Goal: Communication & Community: Answer question/provide support

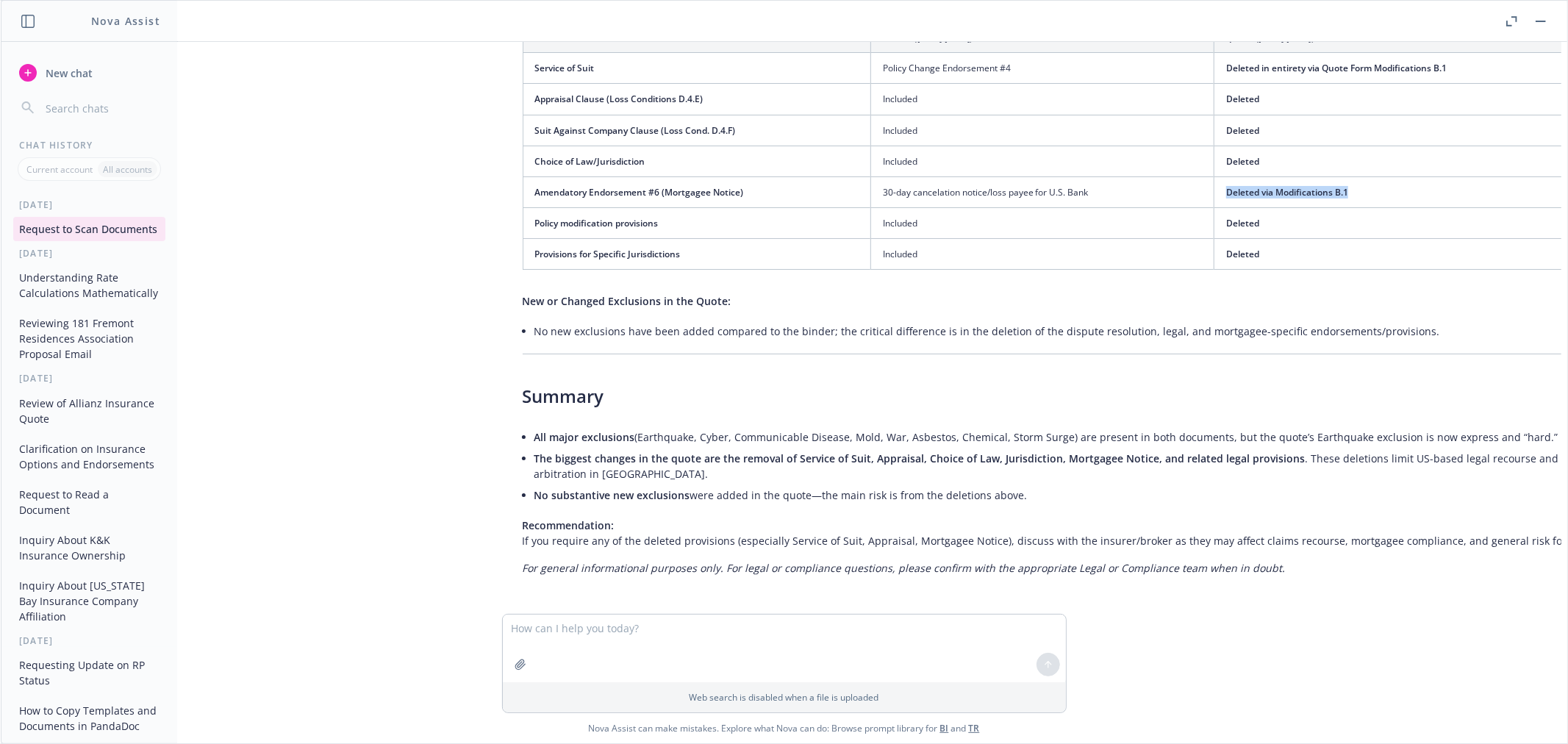
scroll to position [1997, 0]
click at [79, 71] on span "New chat" at bounding box center [67, 73] width 50 height 15
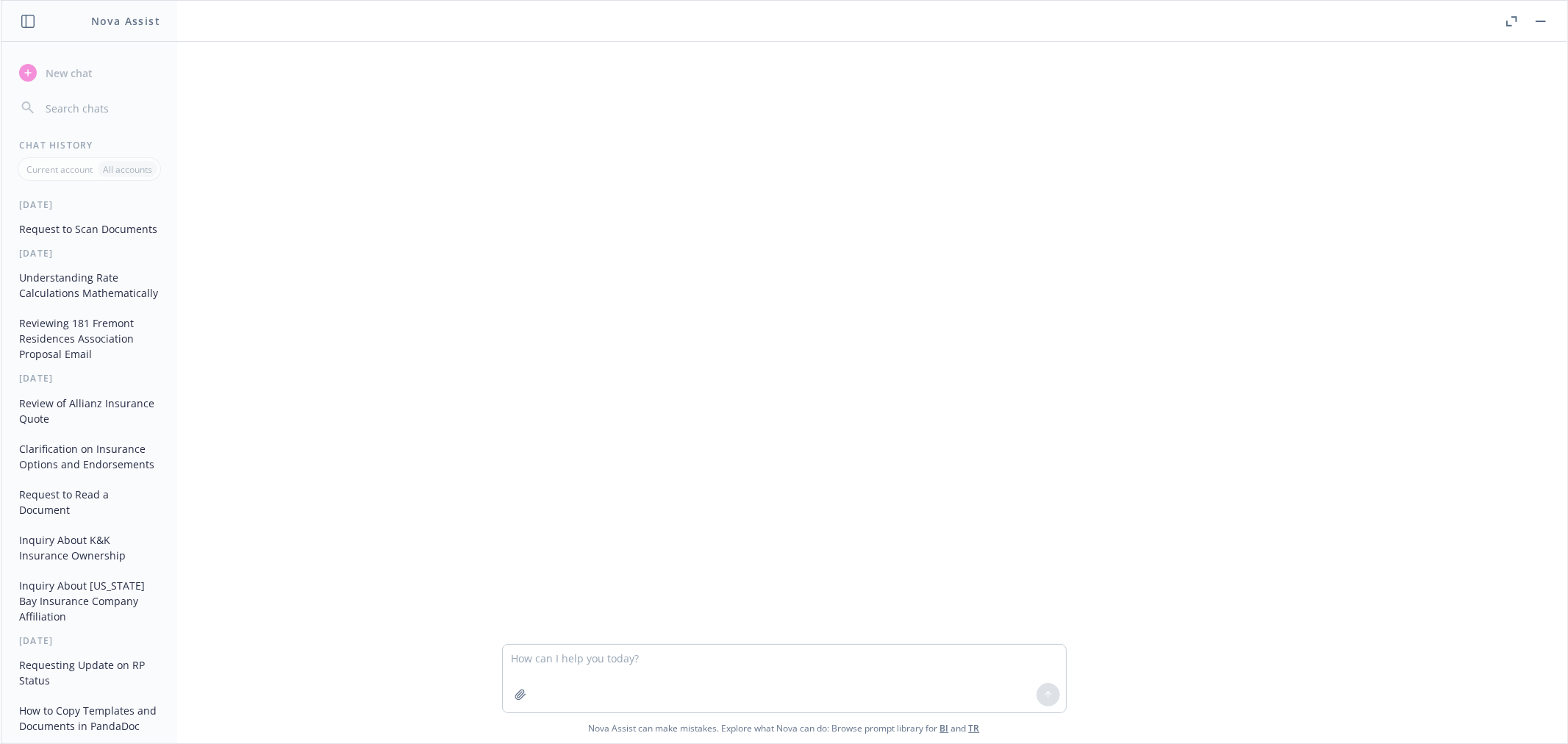
click at [779, 660] on textarea at bounding box center [784, 678] width 563 height 68
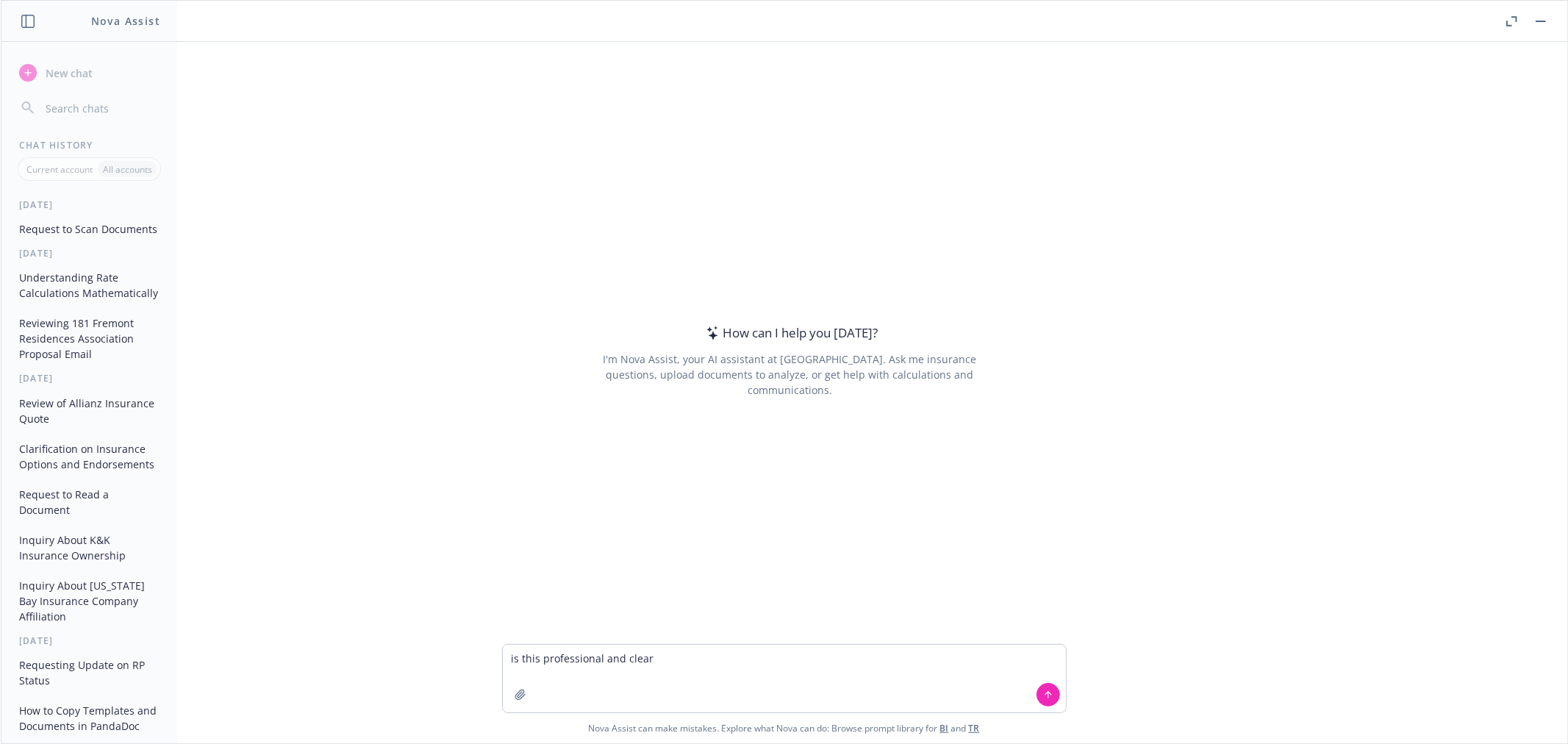
type textarea "is this professional and clear?"
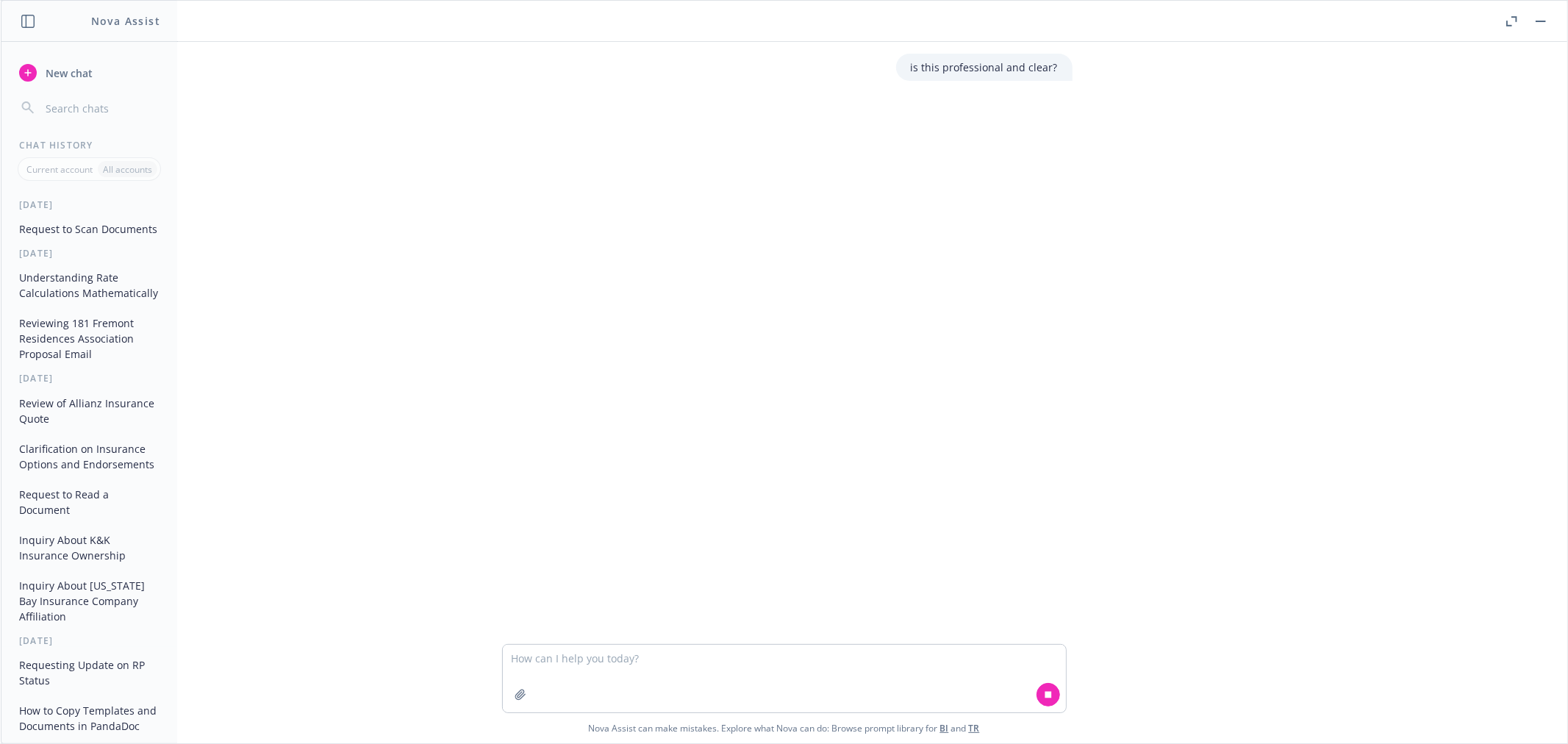
type textarea "Hi [PERSON_NAME], Any updates from the accounts team? Please let us know [PERSO…"
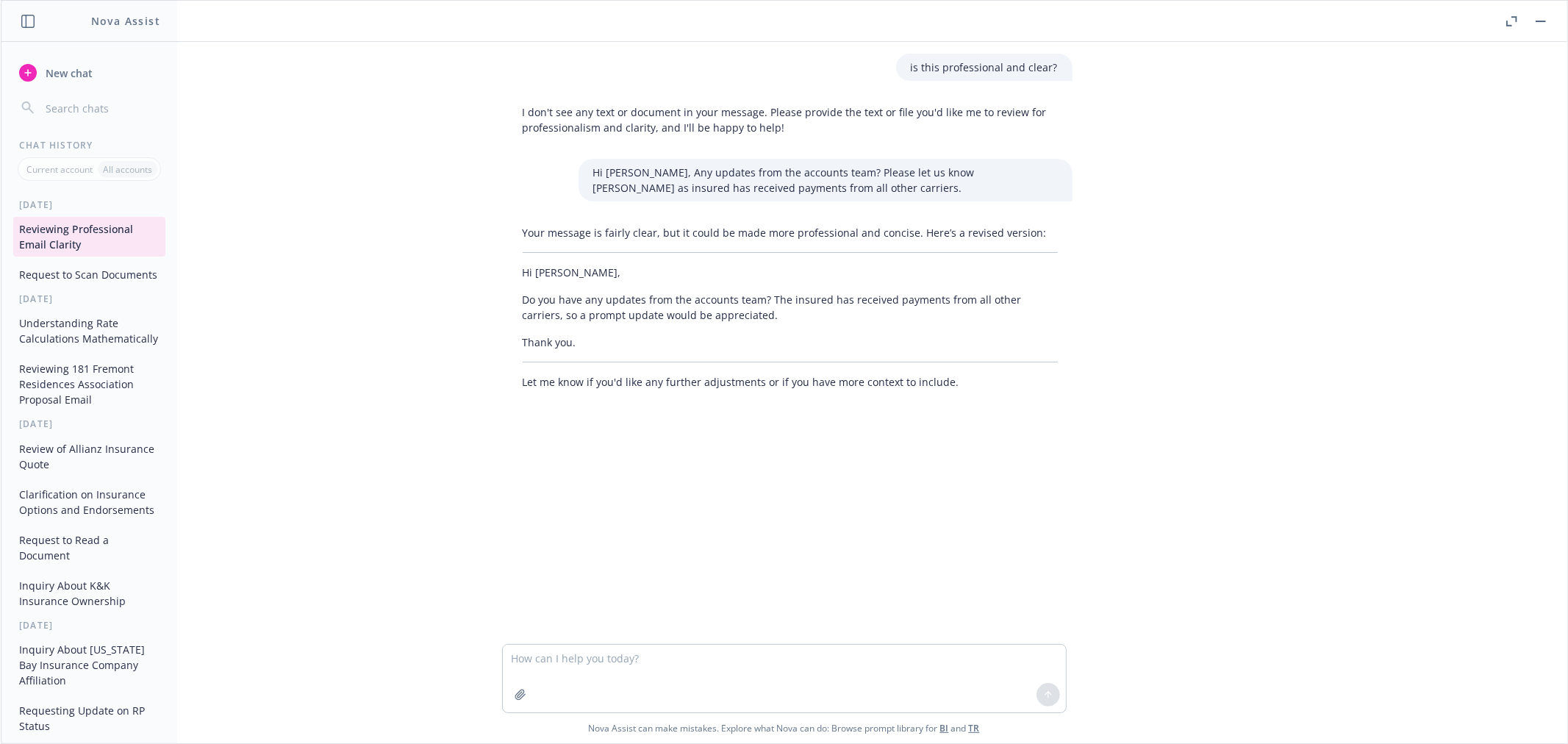
click at [623, 332] on div "Your message is fairly clear, but it could be made more professional and concis…" at bounding box center [790, 307] width 565 height 176
click at [733, 317] on p "Do you have any updates from the accounts team? The insured has received paymen…" at bounding box center [790, 307] width 535 height 31
click at [648, 657] on textarea at bounding box center [784, 678] width 563 height 68
type textarea "l"
type textarea "less [PERSON_NAME]"
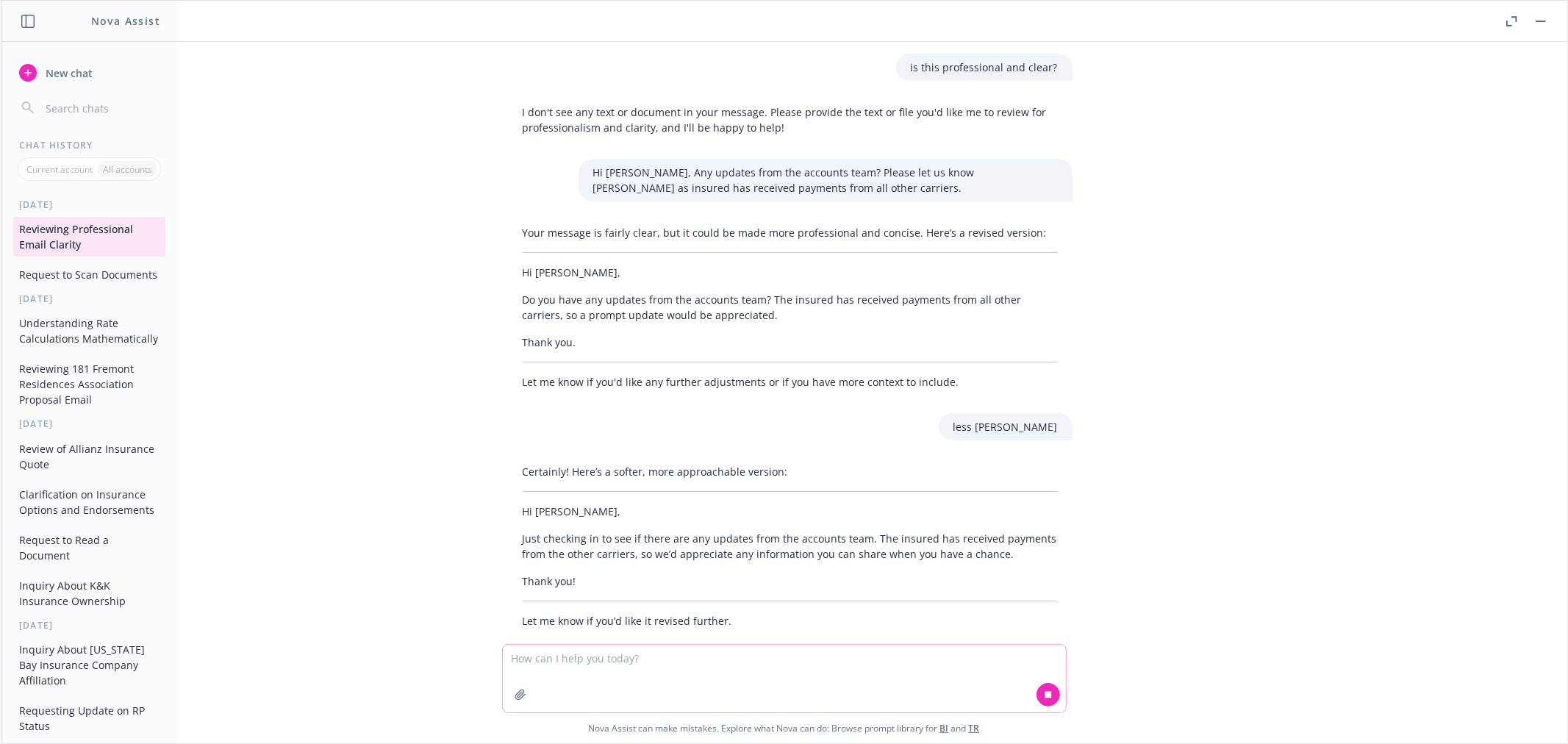
scroll to position [25, 0]
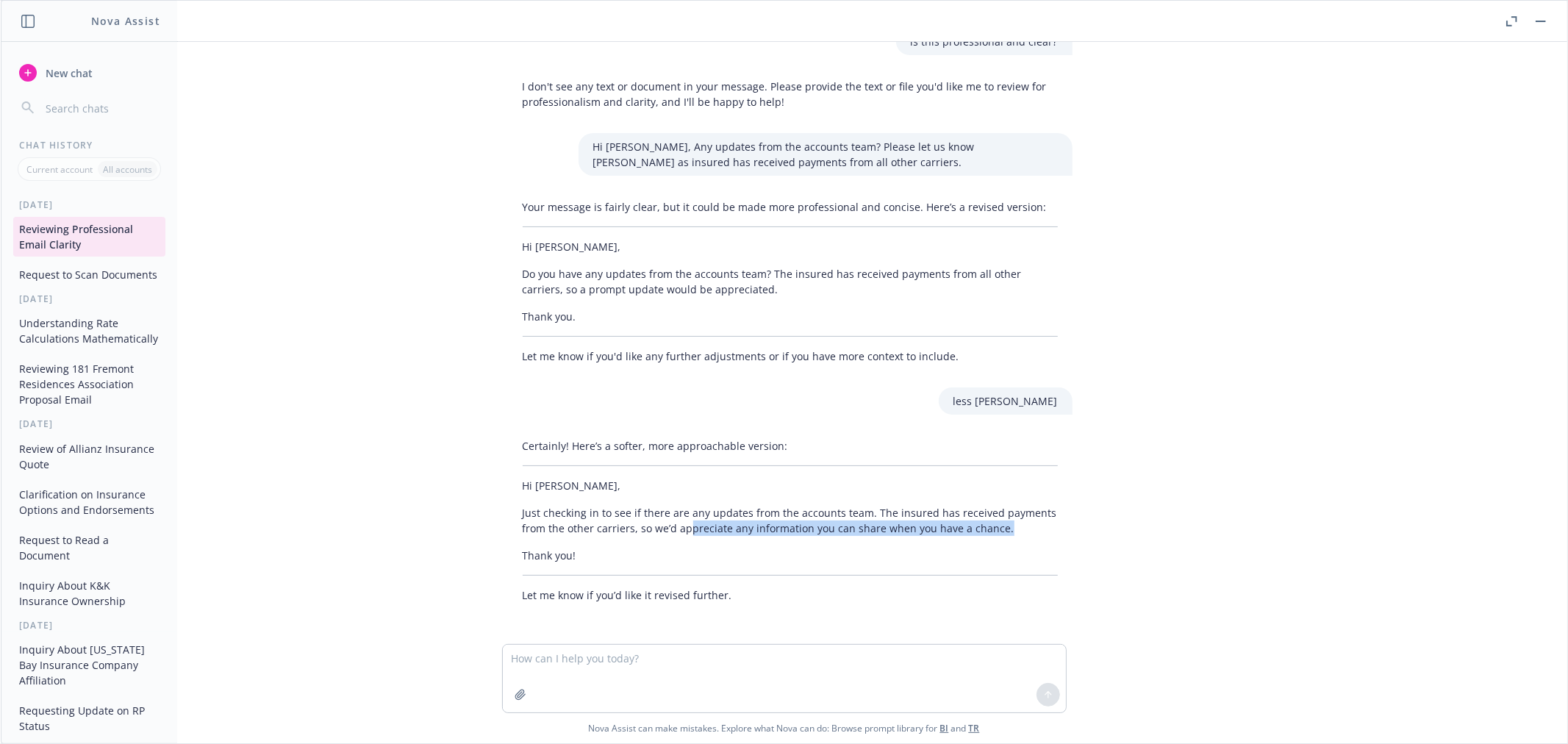
drag, startPoint x: 999, startPoint y: 525, endPoint x: 680, endPoint y: 521, distance: 319.0
click at [680, 521] on p "Just checking in to see if there are any updates from the accounts team. The in…" at bounding box center [790, 520] width 535 height 31
click at [680, 533] on p "Just checking in to see if there are any updates from the accounts team. The in…" at bounding box center [790, 520] width 535 height 31
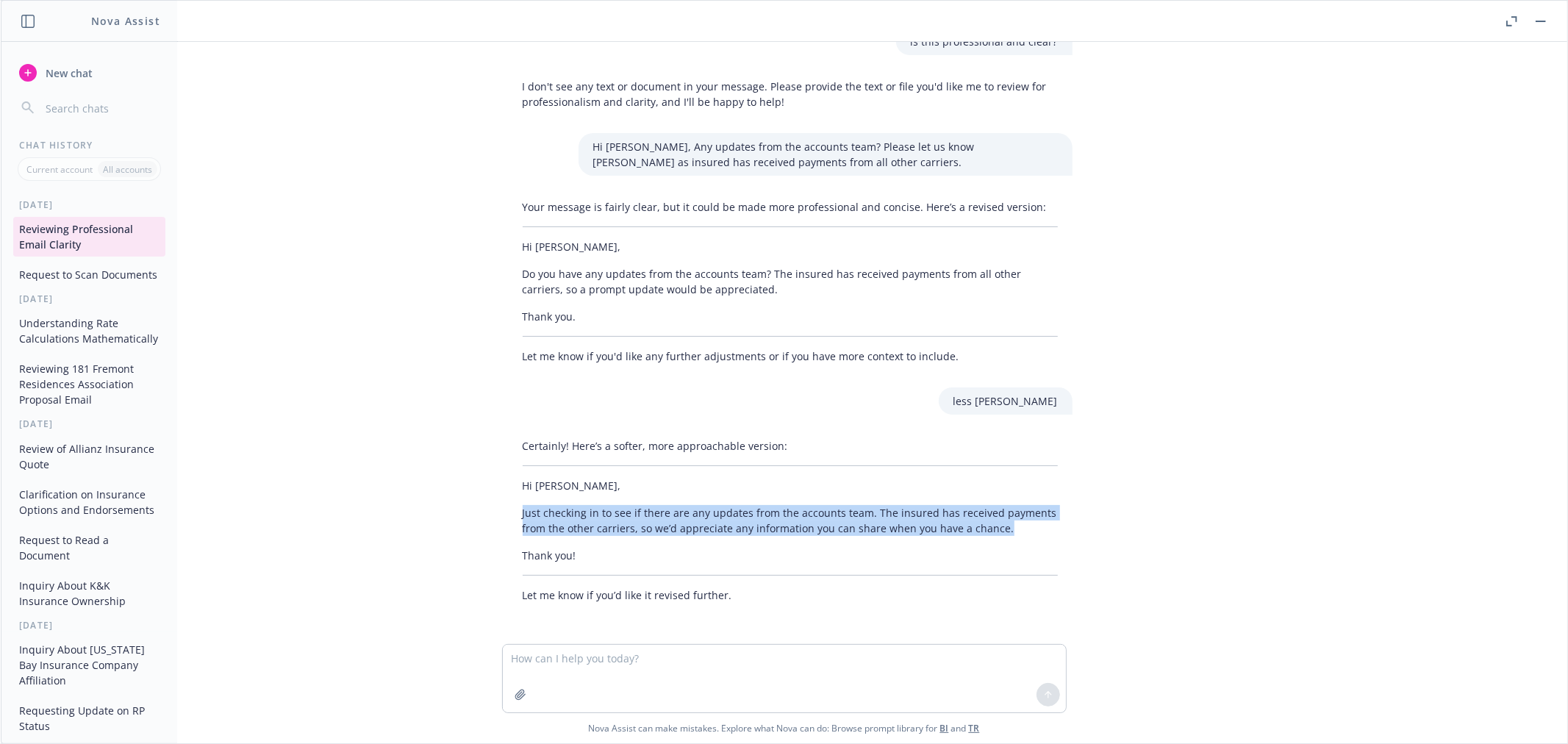
drag, startPoint x: 997, startPoint y: 525, endPoint x: 483, endPoint y: 503, distance: 514.5
click at [483, 503] on div "is this professional and clear? I don't see any text or document in your messag…" at bounding box center [784, 343] width 1555 height 602
copy p "Just checking in to see if there are any updates from the accounts team. The in…"
click at [581, 663] on textarea at bounding box center [784, 678] width 563 height 68
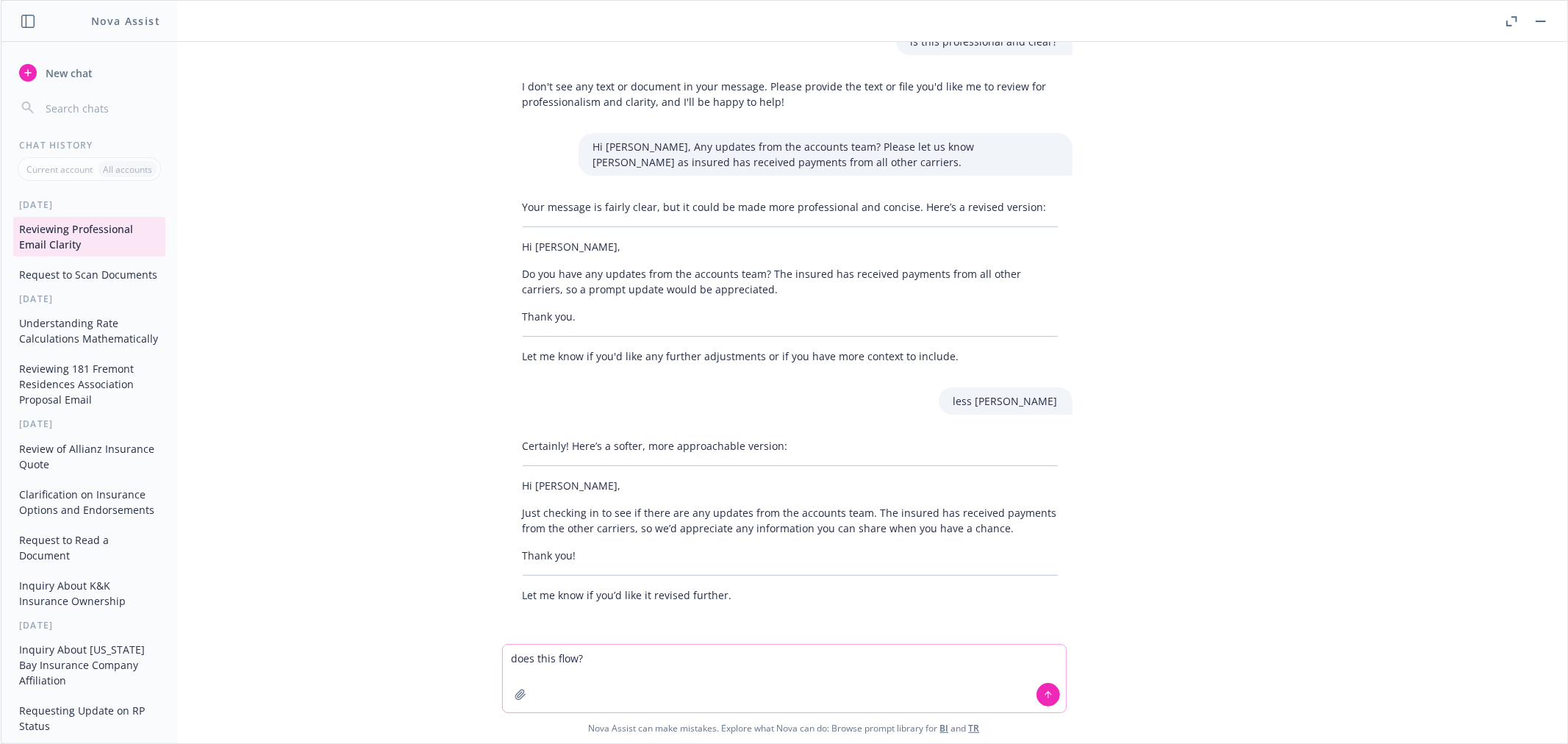
paste textarea "Just checking in to see if there are any updates from the accounts team. Please…"
type textarea "does this flow?Just checking in to see if there are any updates from the accoun…"
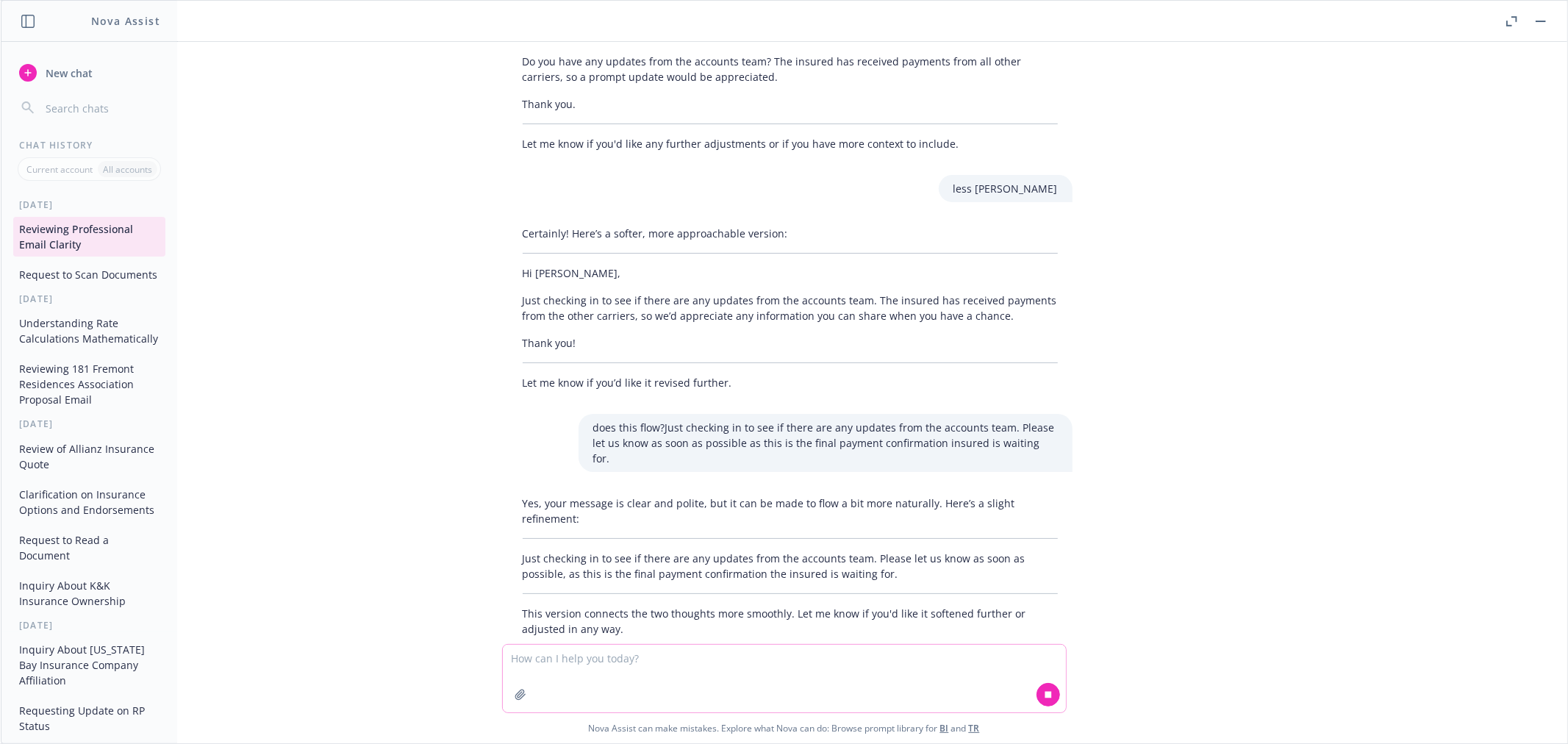
scroll to position [240, 0]
click at [842, 548] on p "Just checking in to see if there are any updates from the accounts team. Please…" at bounding box center [790, 563] width 535 height 31
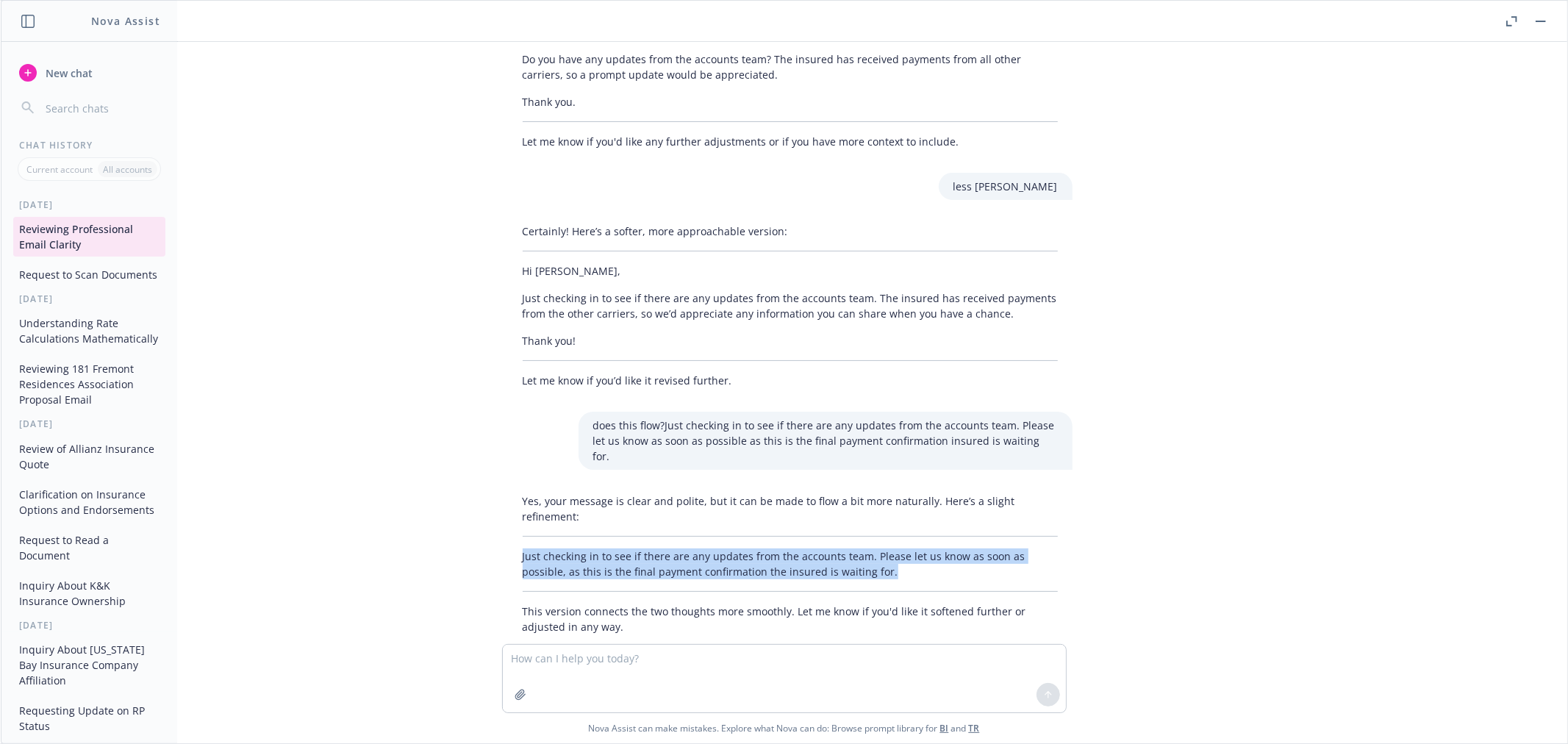
drag, startPoint x: 843, startPoint y: 542, endPoint x: 500, endPoint y: 525, distance: 343.4
click at [500, 525] on div "Yes, your message is clear and polite, but it can be made to flow a bit more na…" at bounding box center [790, 563] width 588 height 153
copy p "Just checking in to see if there are any updates from the accounts team. Please…"
click at [1533, 21] on button "button" at bounding box center [1541, 21] width 18 height 18
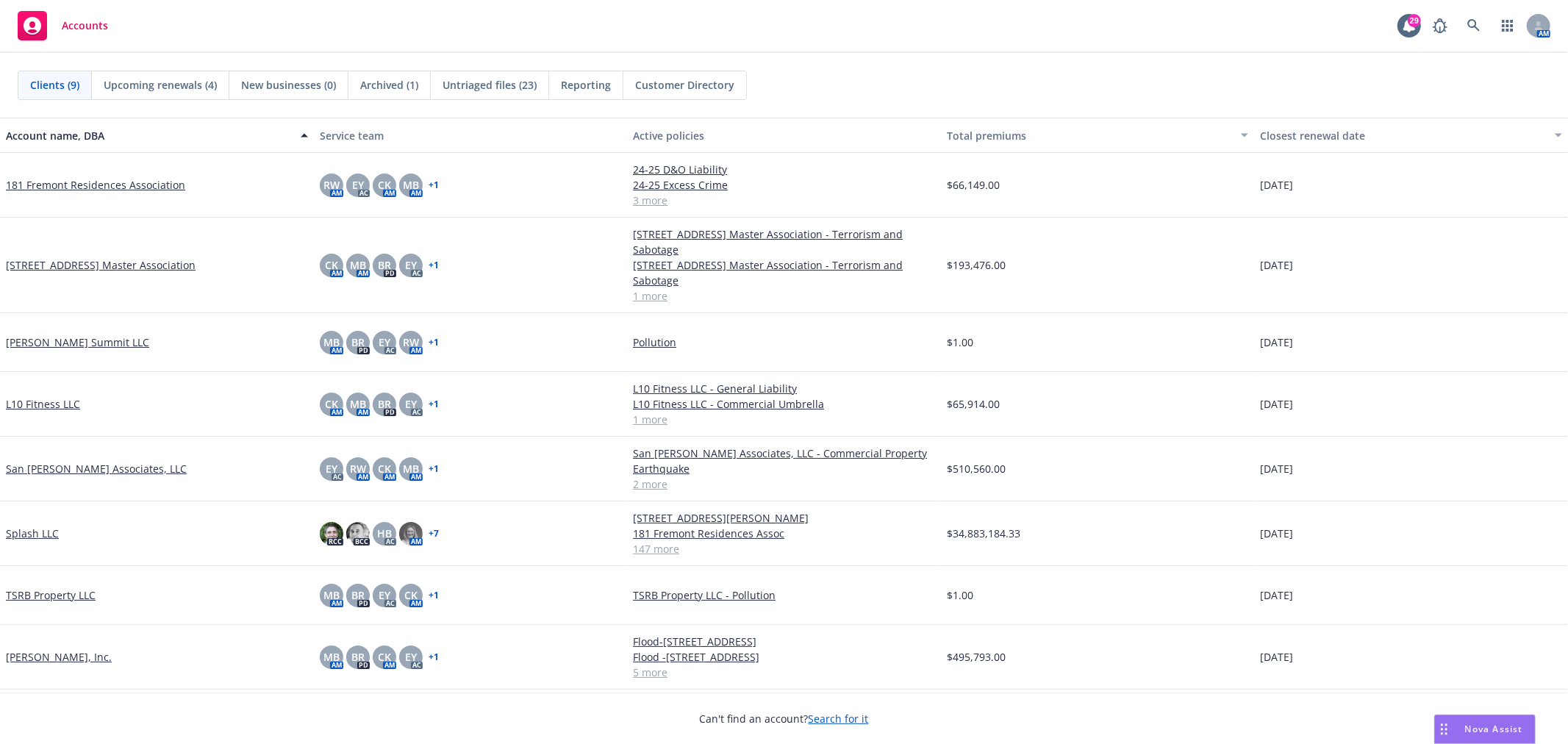
drag, startPoint x: 1496, startPoint y: 732, endPoint x: 1410, endPoint y: 661, distance: 111.5
click at [1495, 732] on span "Nova Assist" at bounding box center [1494, 728] width 58 height 12
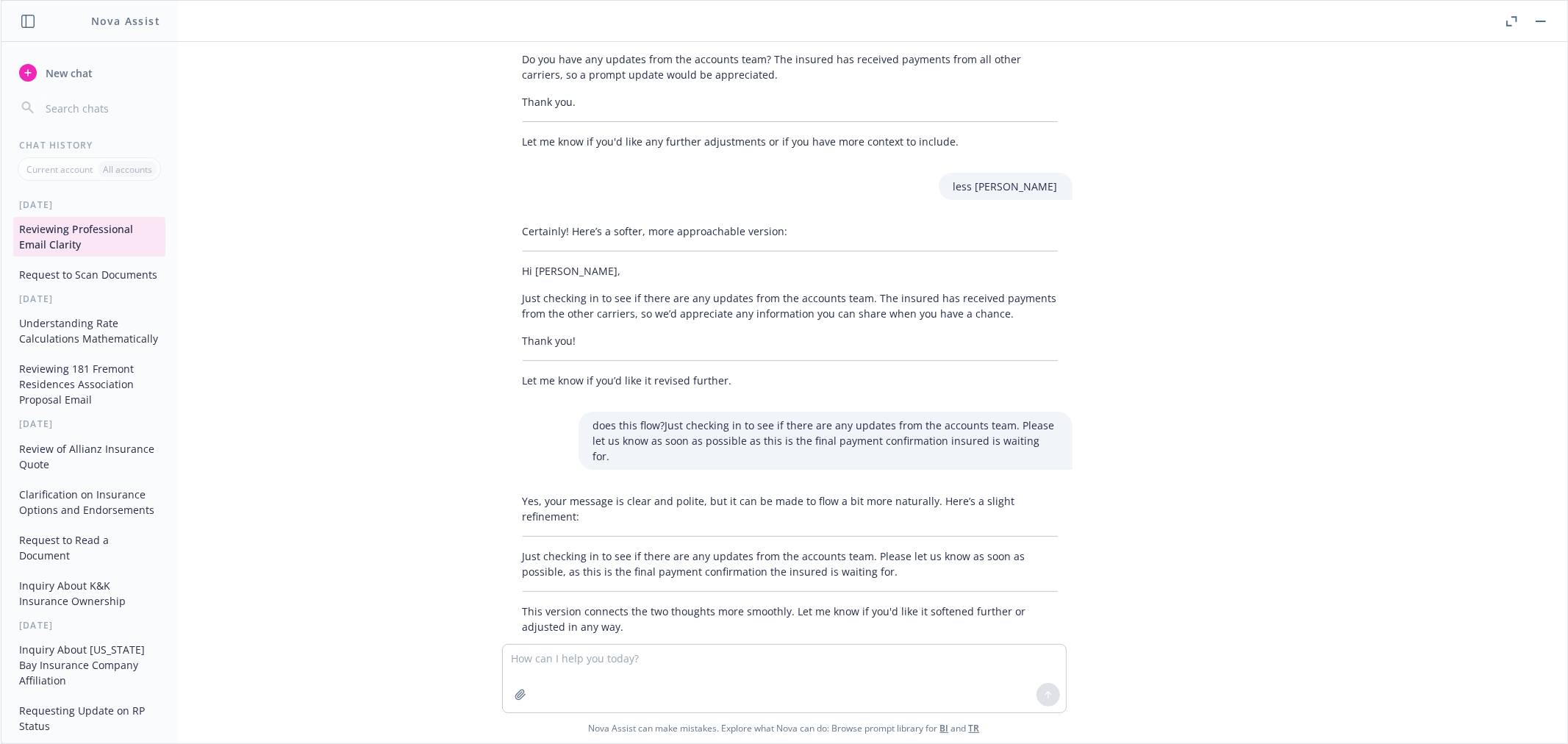
click at [39, 63] on div "New chat Chat History Current account All accounts [DATE] Reviewing Professiona…" at bounding box center [89, 395] width 175 height 695
click at [42, 68] on span "New chat" at bounding box center [67, 73] width 50 height 15
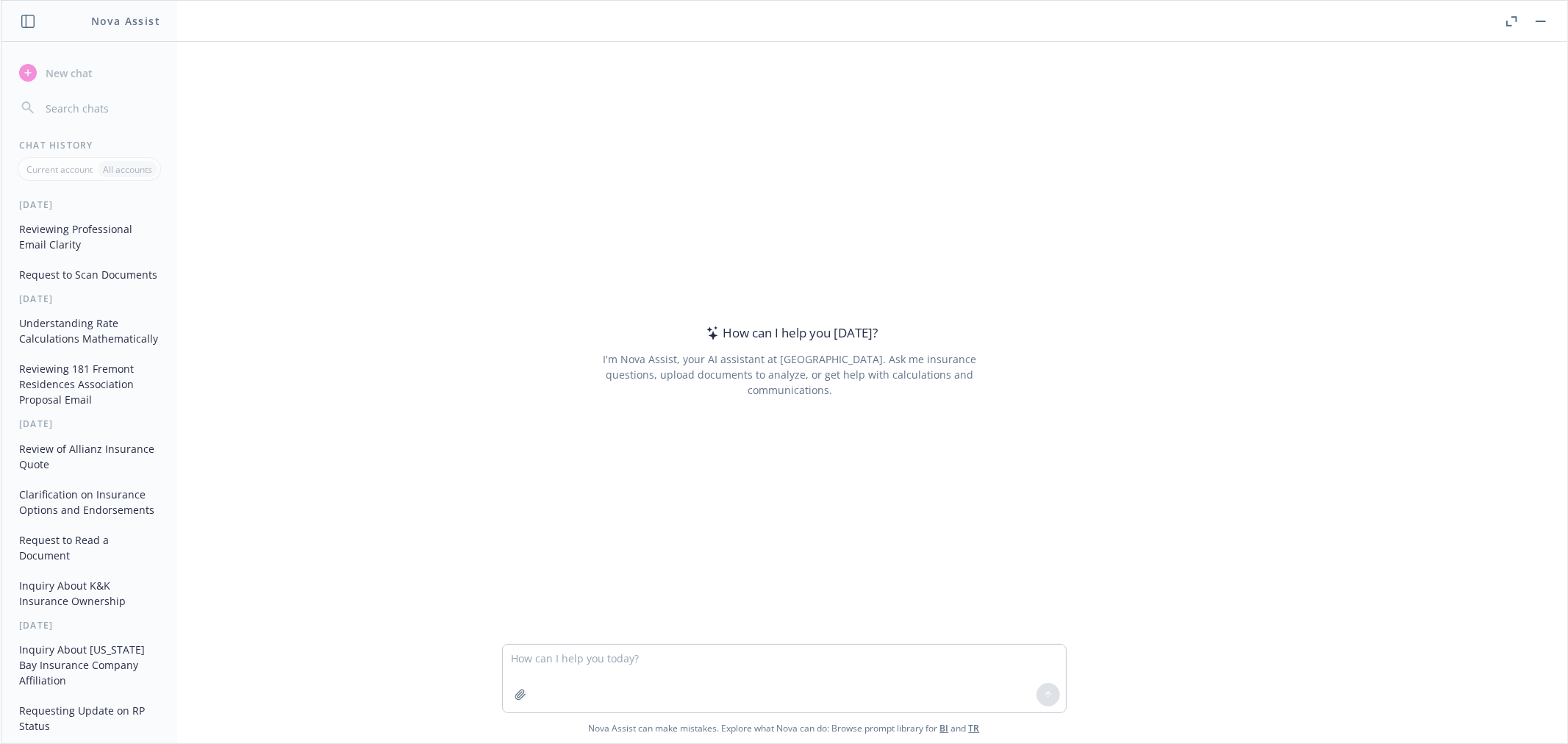
click at [566, 663] on textarea at bounding box center [784, 678] width 563 height 68
type textarea "is this clear? The GIAG renewal quote was checked against the expiring binder. …"
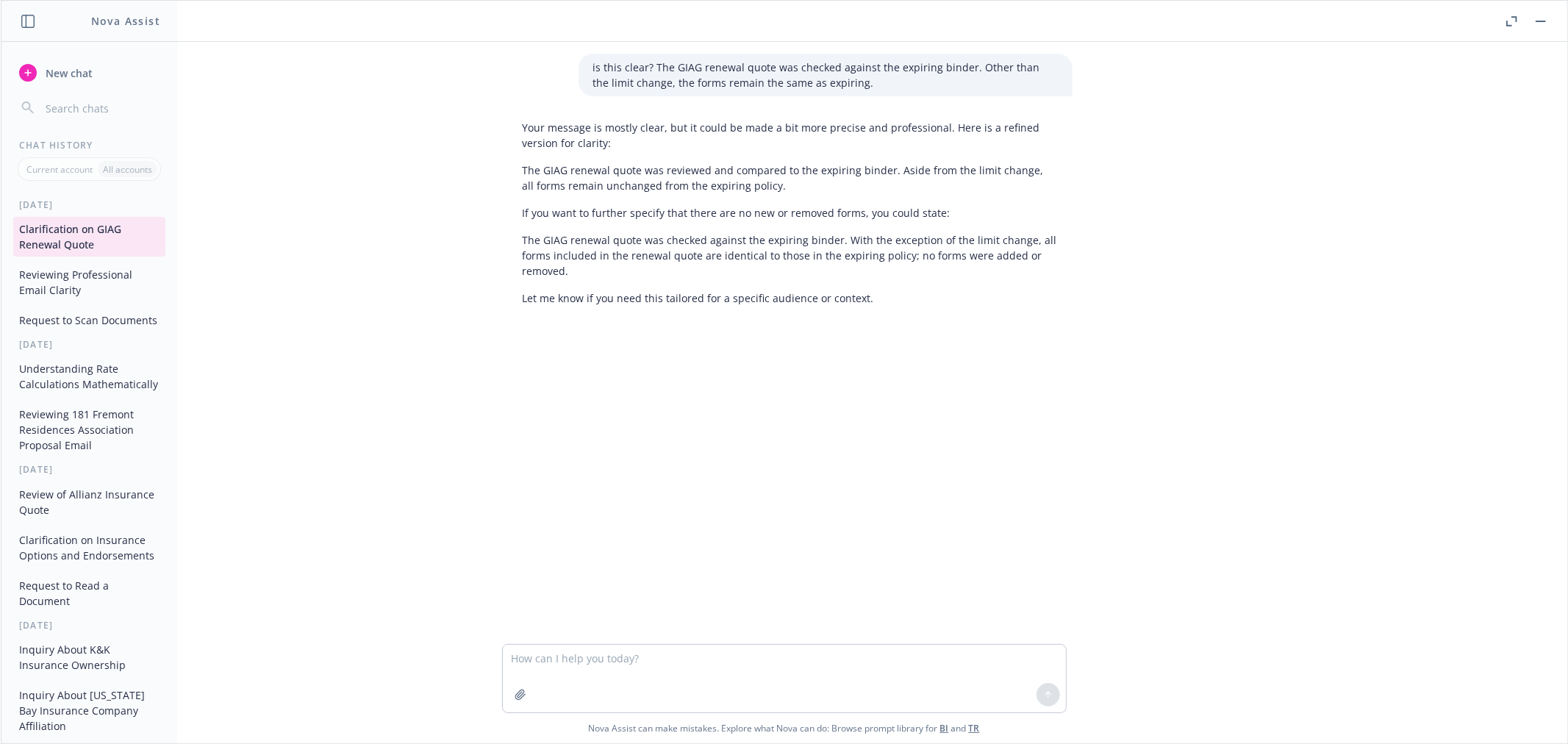
click at [761, 186] on p "The GIAG renewal quote was reviewed and compared to the expiring binder. Aside …" at bounding box center [790, 177] width 535 height 31
click at [760, 191] on p "The GIAG renewal quote was reviewed and compared to the expiring binder. Aside …" at bounding box center [790, 177] width 535 height 31
drag, startPoint x: 772, startPoint y: 188, endPoint x: 497, endPoint y: 171, distance: 275.5
click at [497, 171] on div "Your message is mostly clear, but it could be made a bit more precise and profe…" at bounding box center [790, 212] width 588 height 198
click at [577, 273] on p "The GIAG renewal quote was checked against the expiring binder. With the except…" at bounding box center [790, 255] width 535 height 46
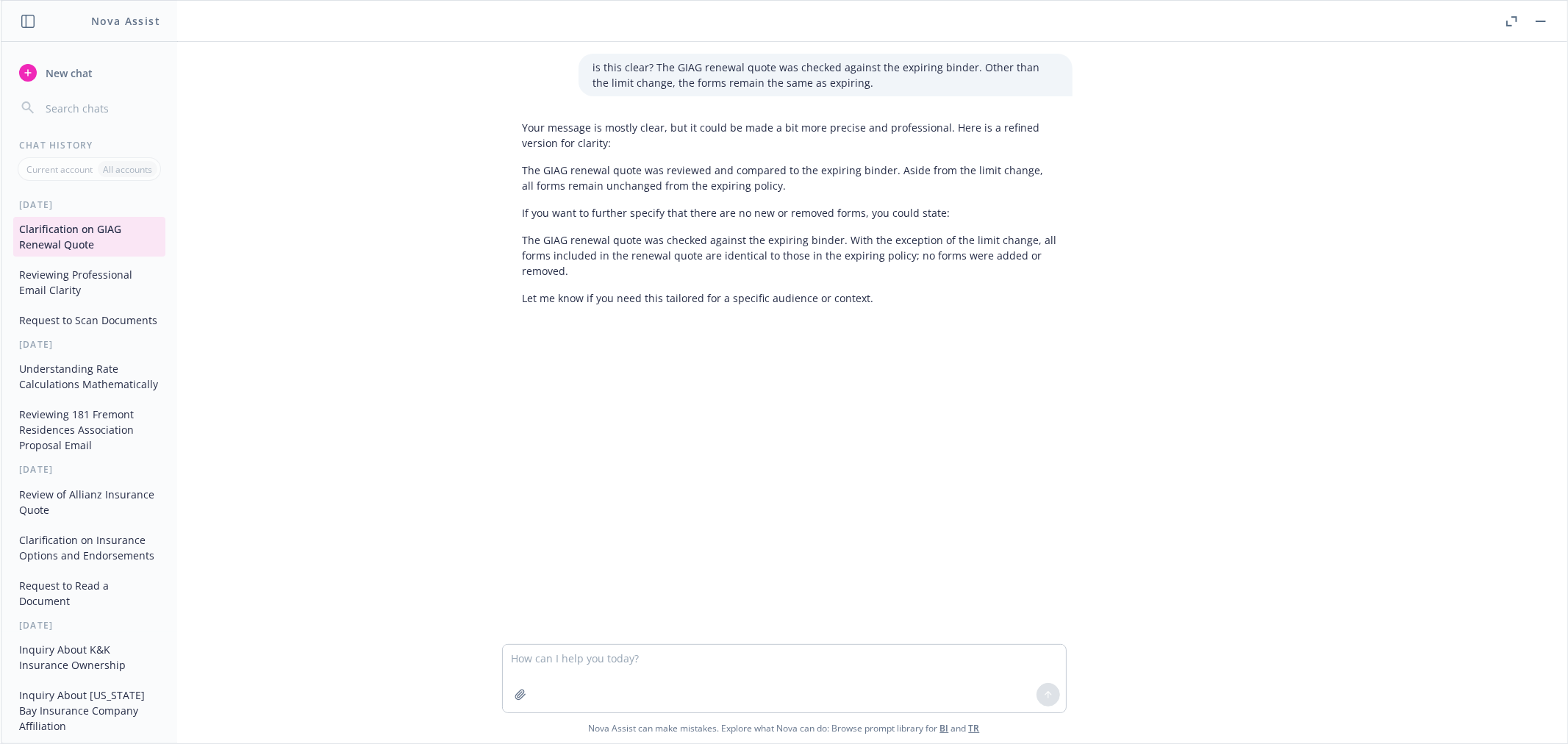
click at [757, 189] on p "The GIAG renewal quote was reviewed and compared to the expiring binder. Aside …" at bounding box center [790, 177] width 535 height 31
drag, startPoint x: 763, startPoint y: 185, endPoint x: 525, endPoint y: 181, distance: 238.0
click at [525, 181] on p "The GIAG renewal quote was reviewed and compared to the expiring binder. Aside …" at bounding box center [790, 177] width 535 height 31
click at [571, 270] on p "The GIAG renewal quote was checked against the expiring binder. With the except…" at bounding box center [790, 255] width 535 height 46
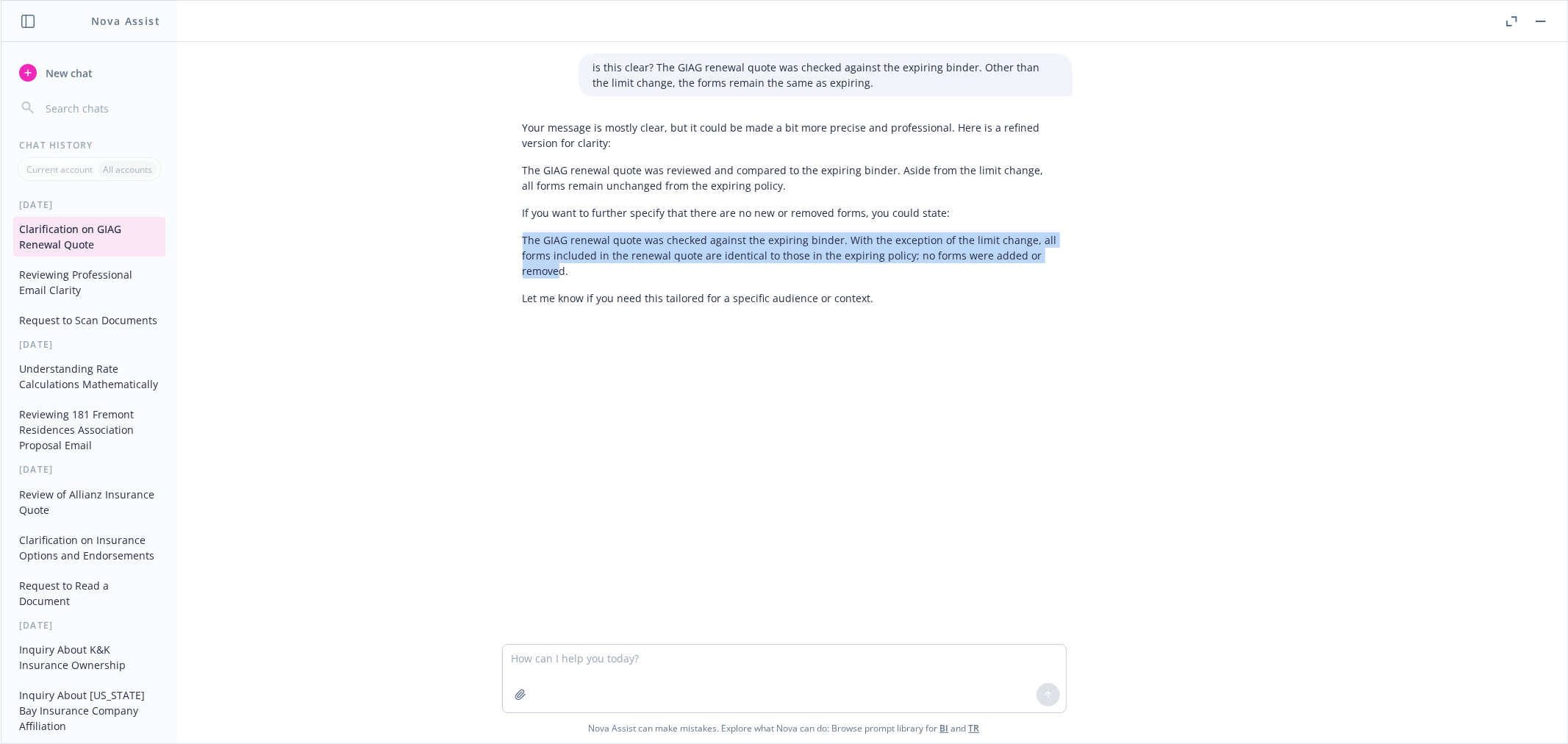
drag, startPoint x: 552, startPoint y: 276, endPoint x: 545, endPoint y: 261, distance: 16.6
click at [508, 234] on div "Your message is mostly clear, but it could be made a bit more precise and profe…" at bounding box center [790, 212] width 565 height 198
drag, startPoint x: 568, startPoint y: 270, endPoint x: 508, endPoint y: 244, distance: 65.4
click at [508, 244] on div "Your message is mostly clear, but it could be made a bit more precise and profe…" at bounding box center [790, 212] width 565 height 198
copy p "The GIAG renewal quote was checked against the expiring binder. With the except…"
